Goal: Find specific page/section: Locate a particular part of the current website

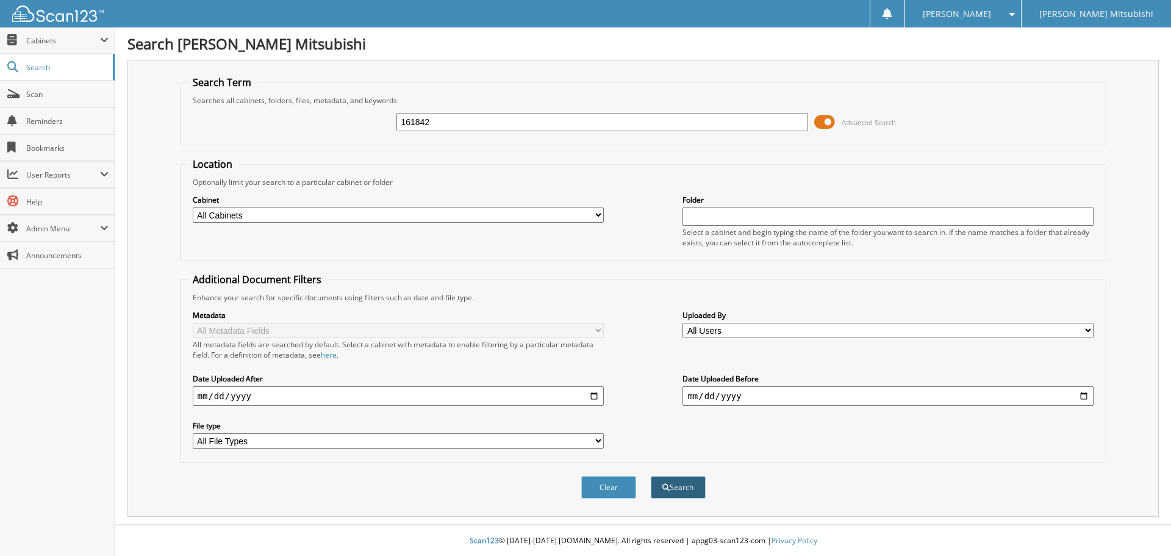
type input "161842"
click at [671, 487] on button "Search" at bounding box center [678, 487] width 55 height 23
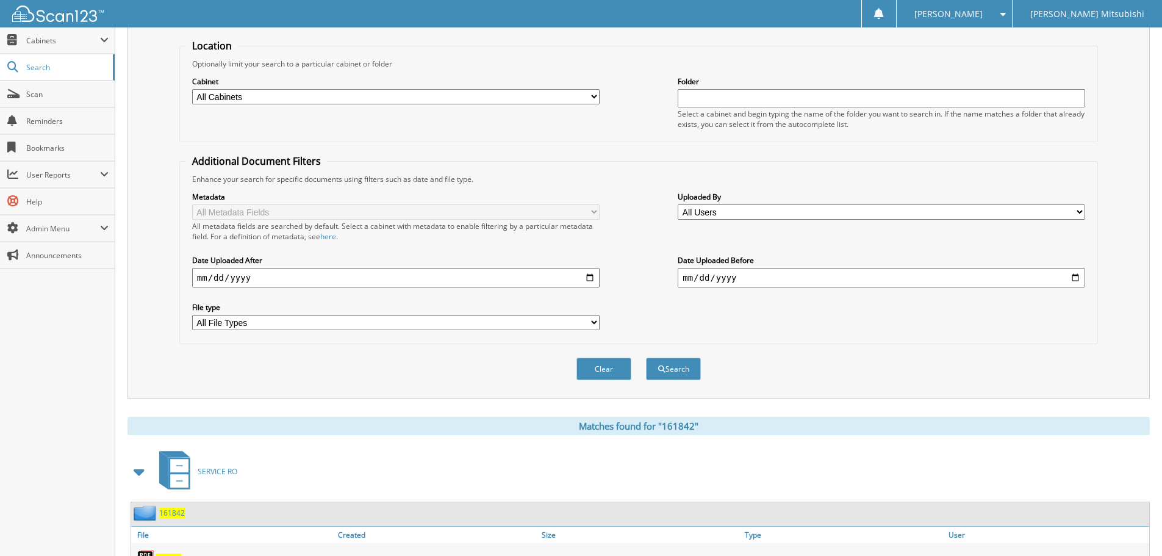
scroll to position [354, 0]
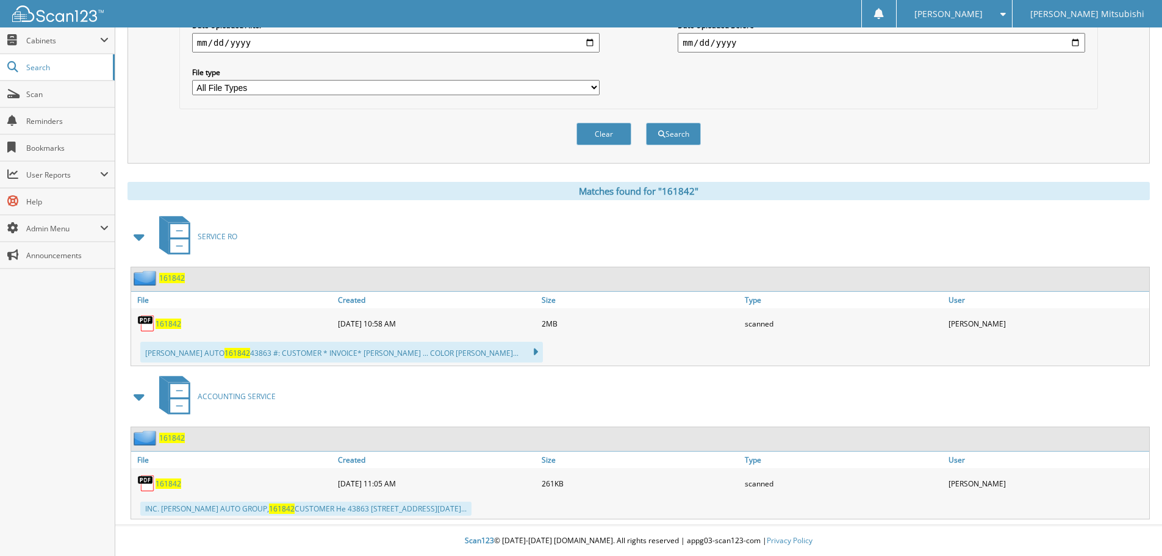
click at [173, 322] on span "161842" at bounding box center [169, 323] width 26 height 10
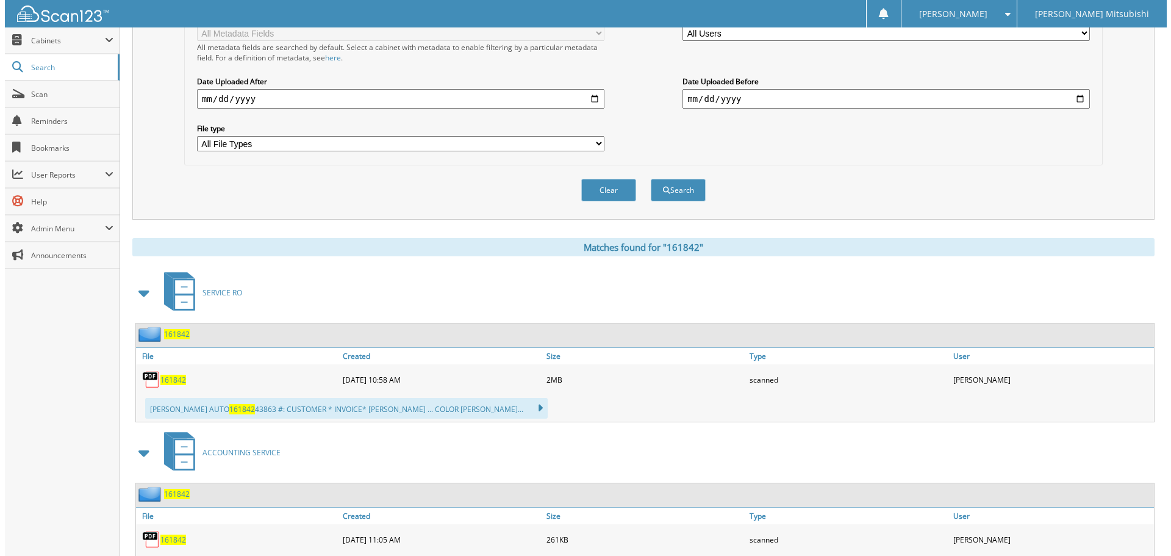
scroll to position [0, 0]
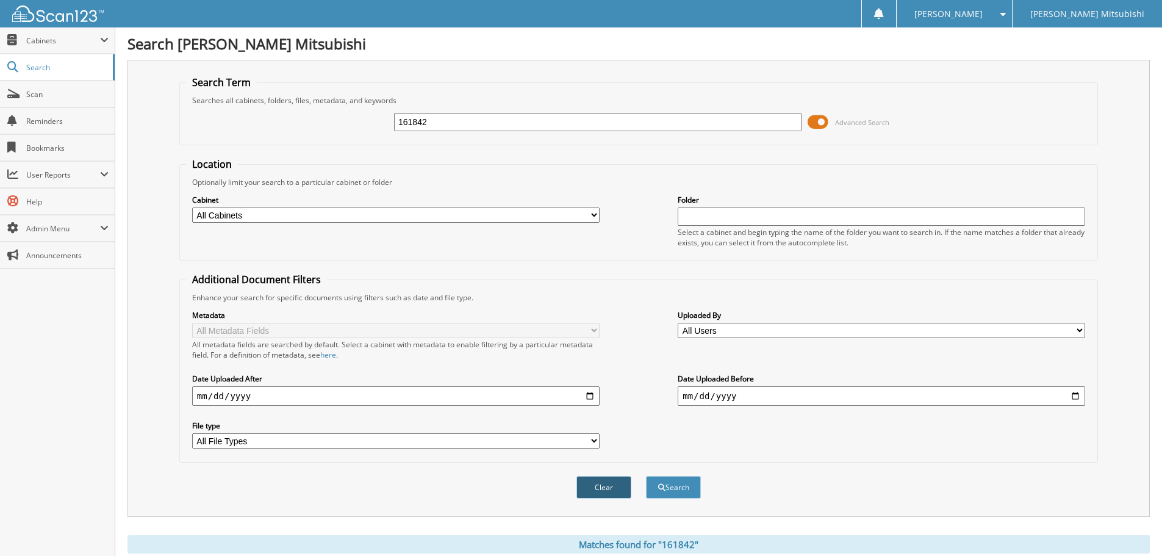
click at [597, 487] on button "Clear" at bounding box center [604, 487] width 55 height 23
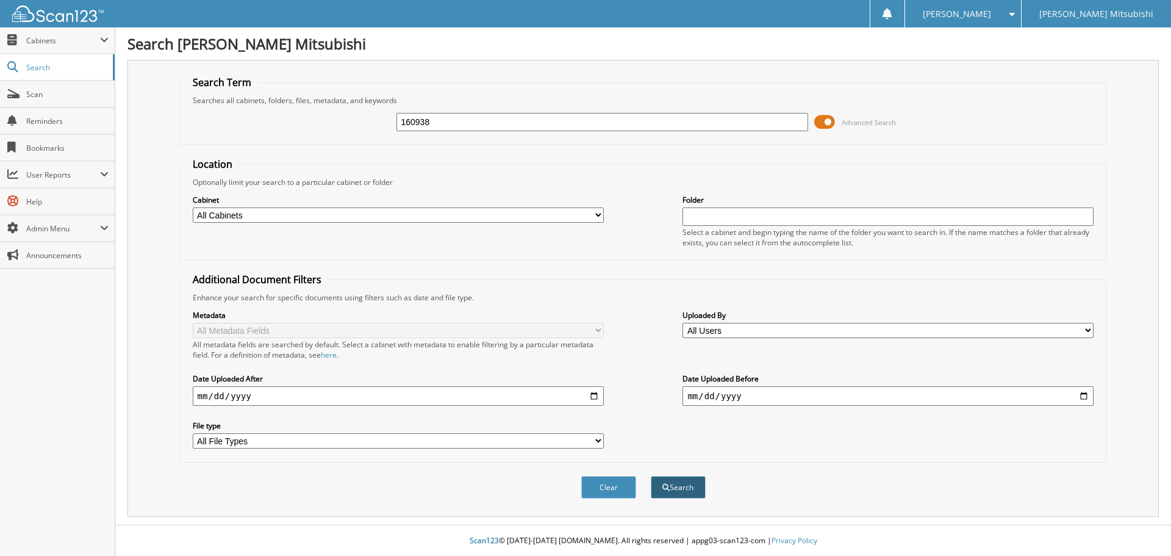
type input "160938"
click at [689, 497] on button "Search" at bounding box center [678, 487] width 55 height 23
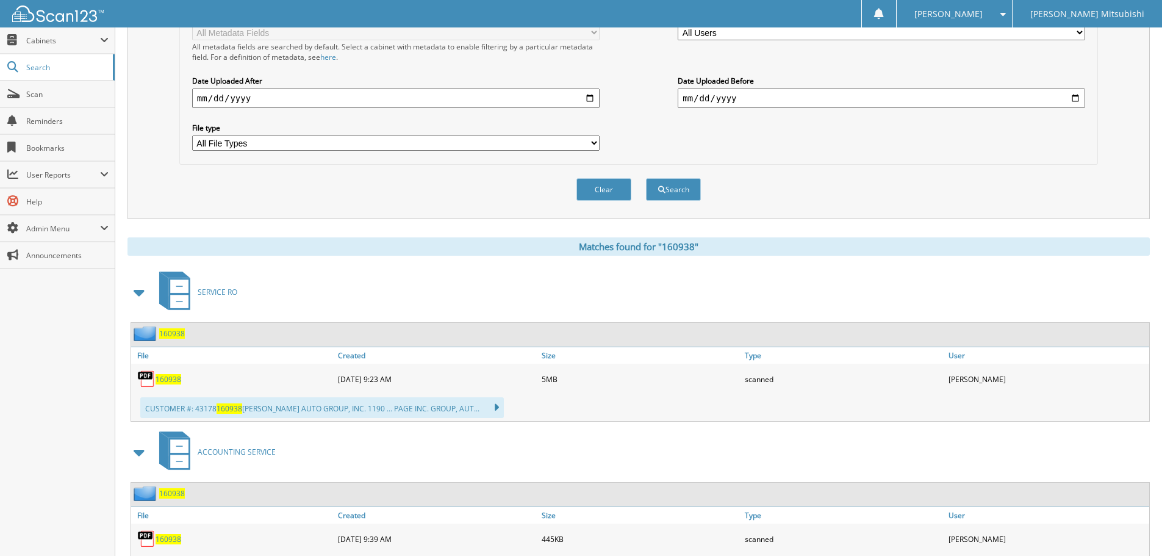
scroll to position [305, 0]
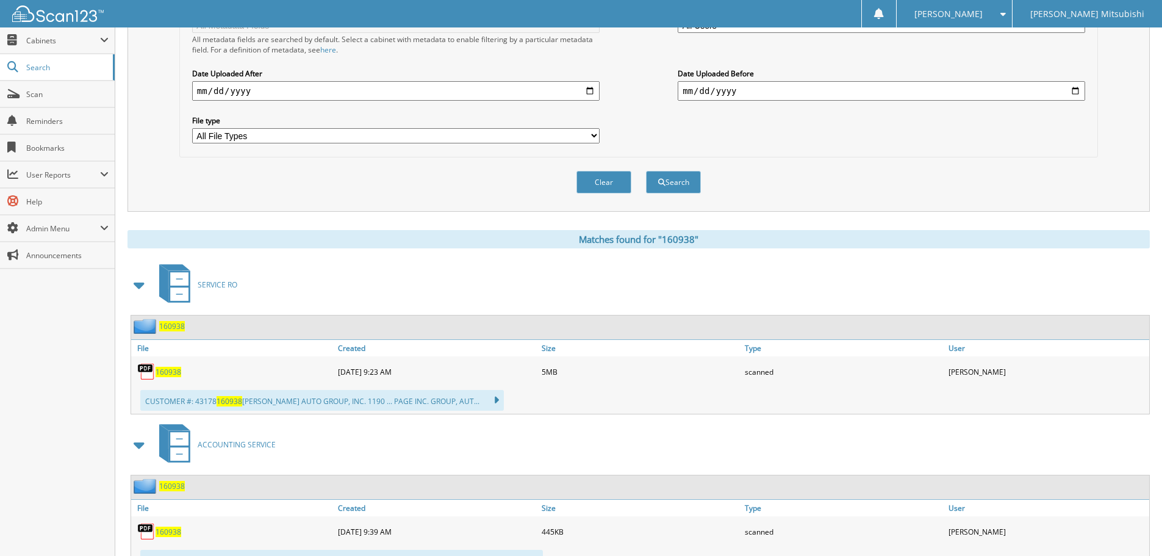
click at [166, 370] on span "160938" at bounding box center [169, 372] width 26 height 10
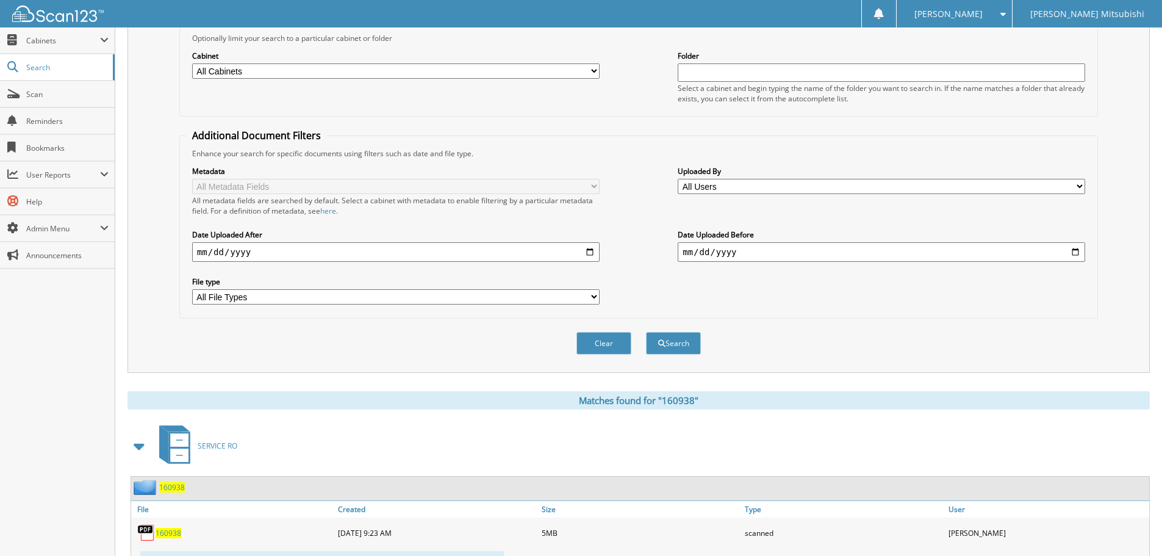
scroll to position [0, 0]
